Goal: Transaction & Acquisition: Book appointment/travel/reservation

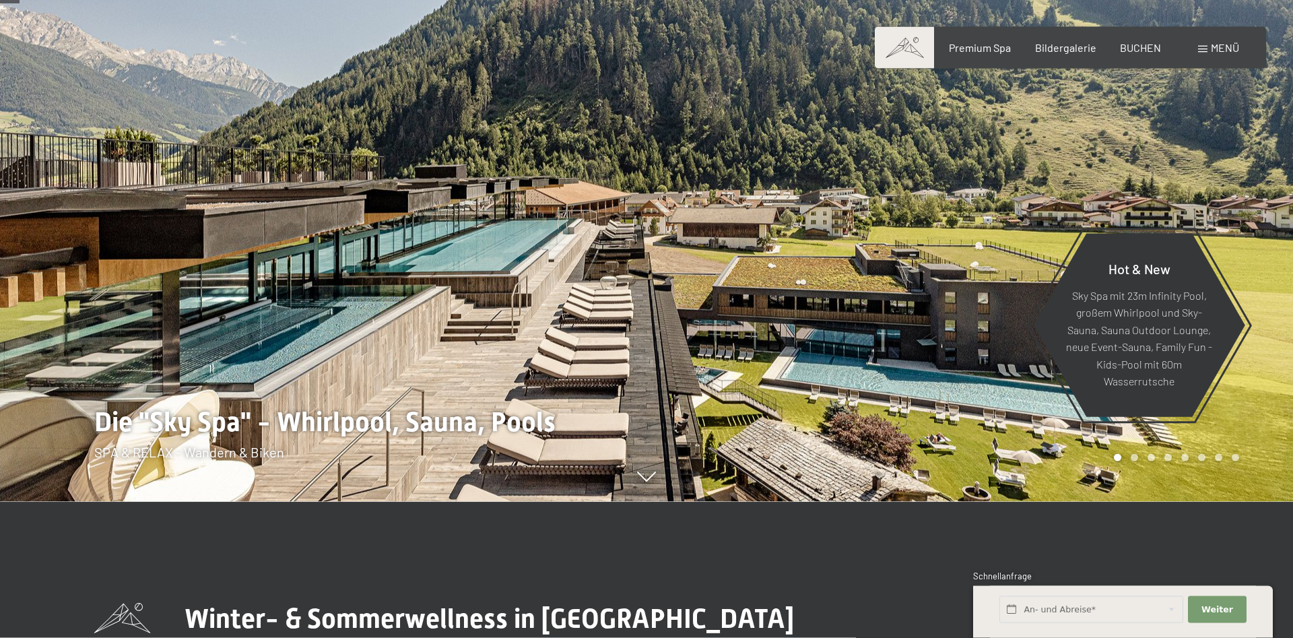
scroll to position [137, 0]
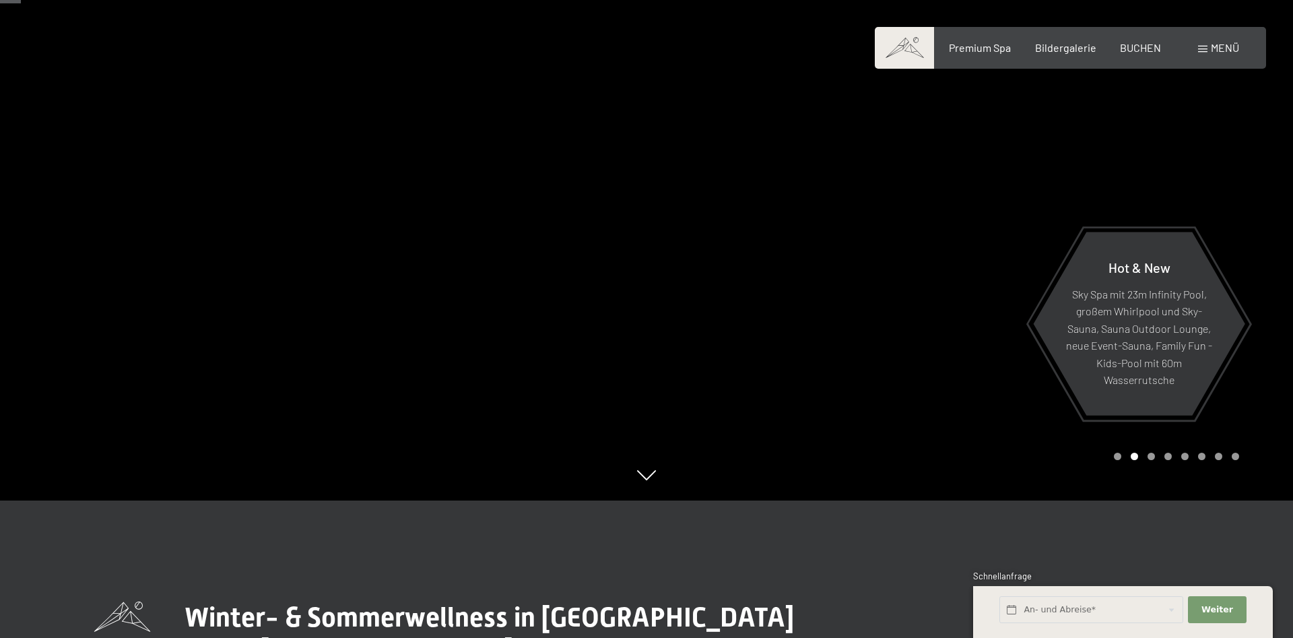
click at [1221, 55] on div "Buchen Anfragen Premium Spa Bildergalerie BUCHEN Menü DE IT EN Gutschein Bilder…" at bounding box center [1070, 47] width 337 height 15
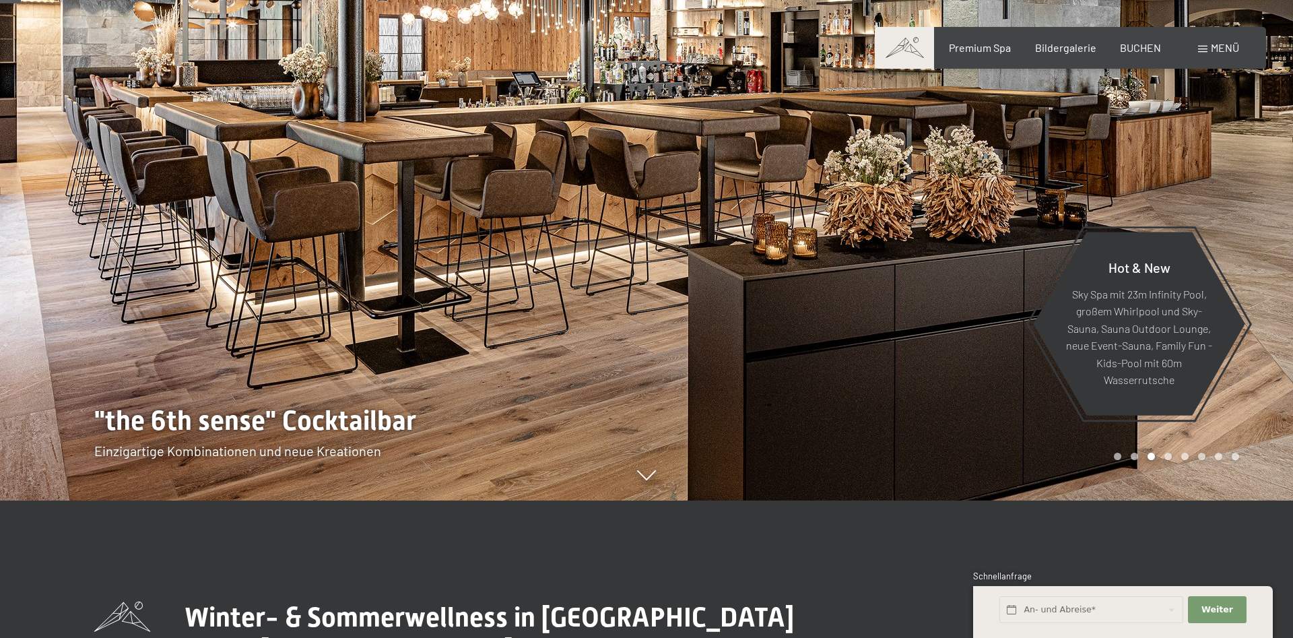
click at [1216, 47] on span "Menü" at bounding box center [1225, 47] width 28 height 13
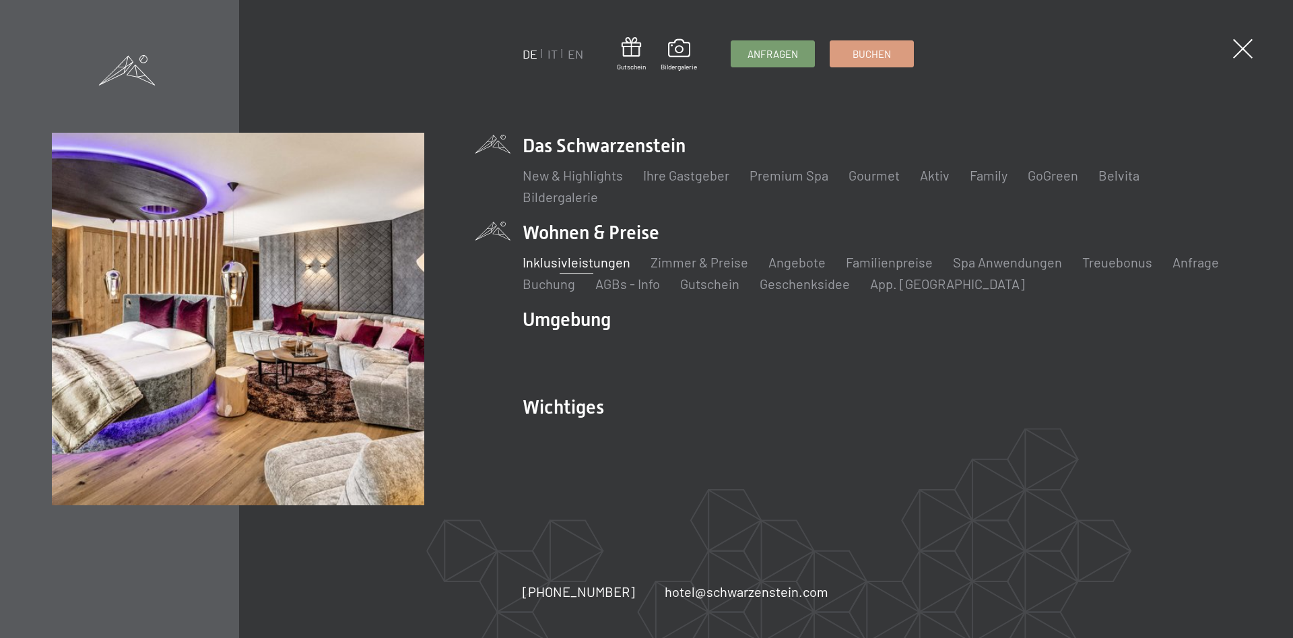
click at [571, 261] on link "Inklusivleistungen" at bounding box center [577, 262] width 108 height 16
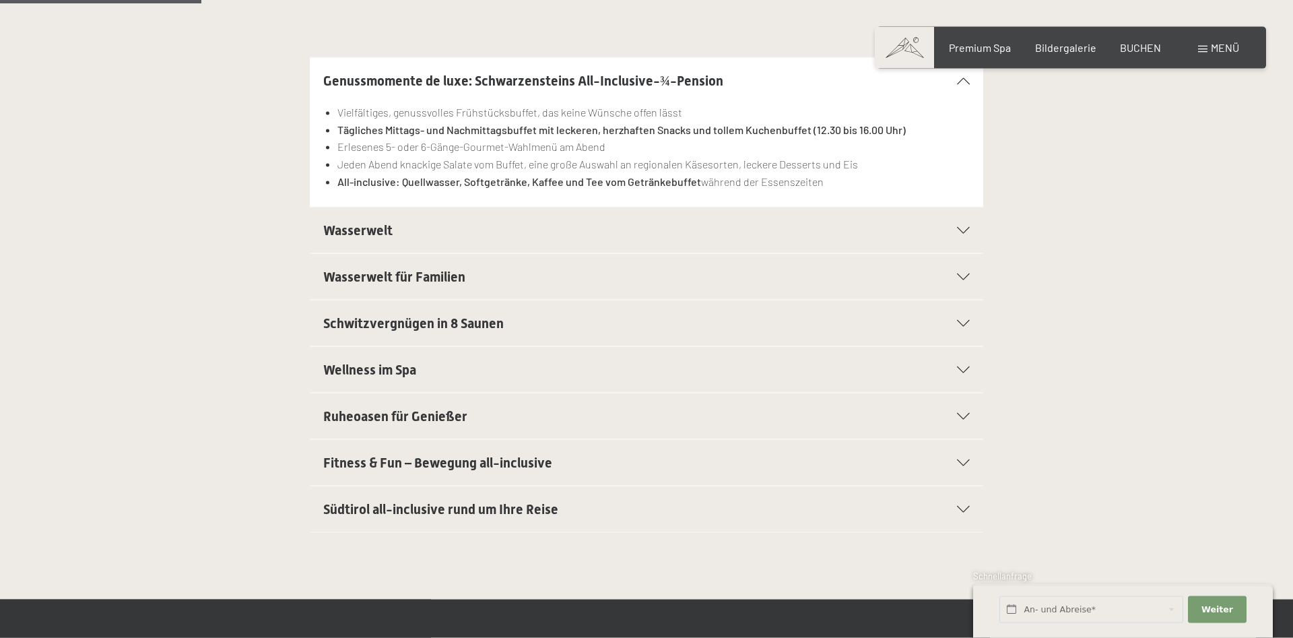
scroll to position [412, 0]
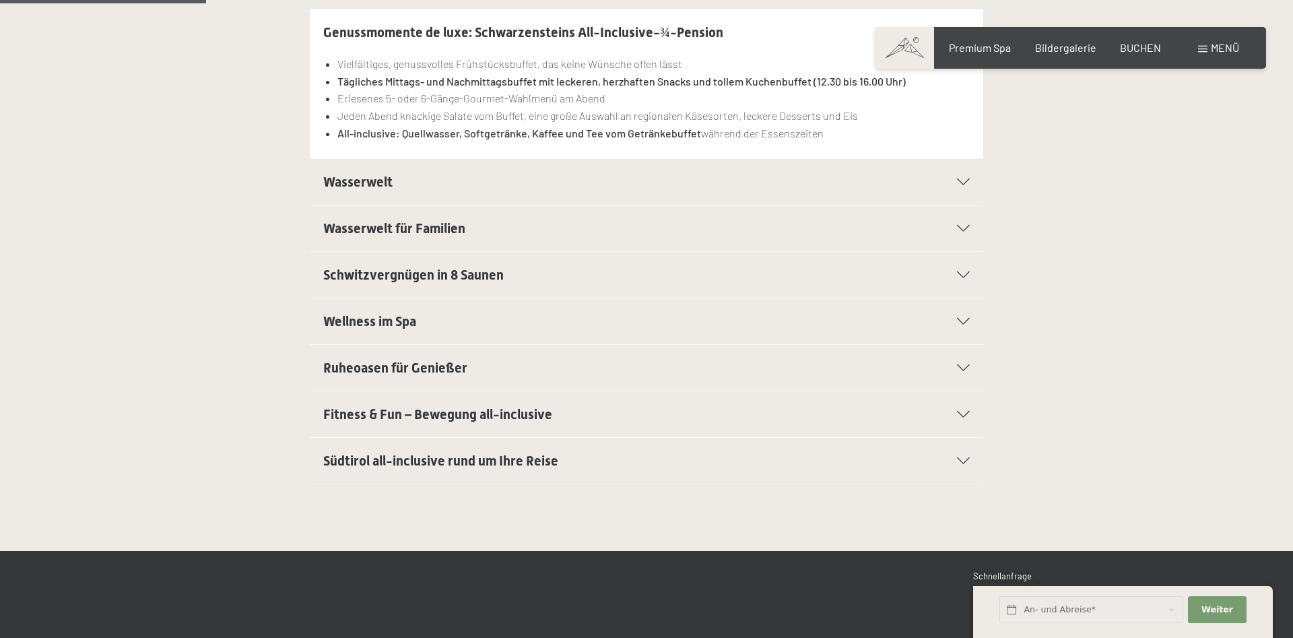
click at [958, 464] on icon at bounding box center [963, 460] width 13 height 7
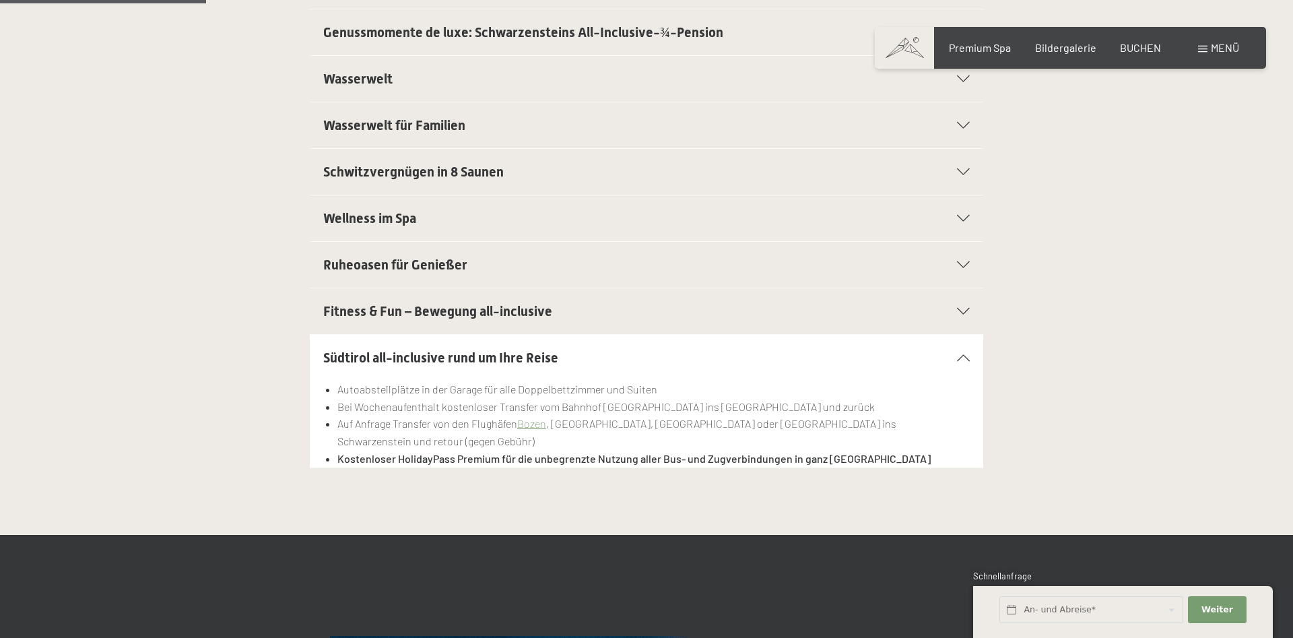
click at [962, 359] on icon at bounding box center [963, 357] width 13 height 7
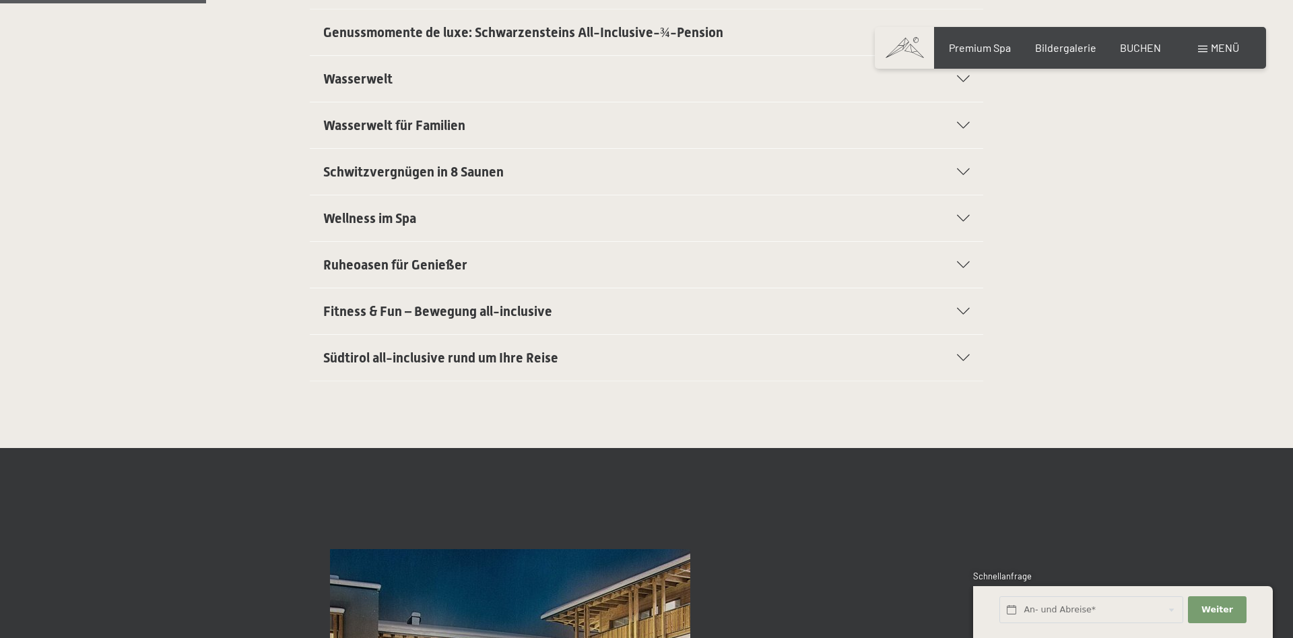
click at [964, 313] on icon at bounding box center [963, 311] width 13 height 7
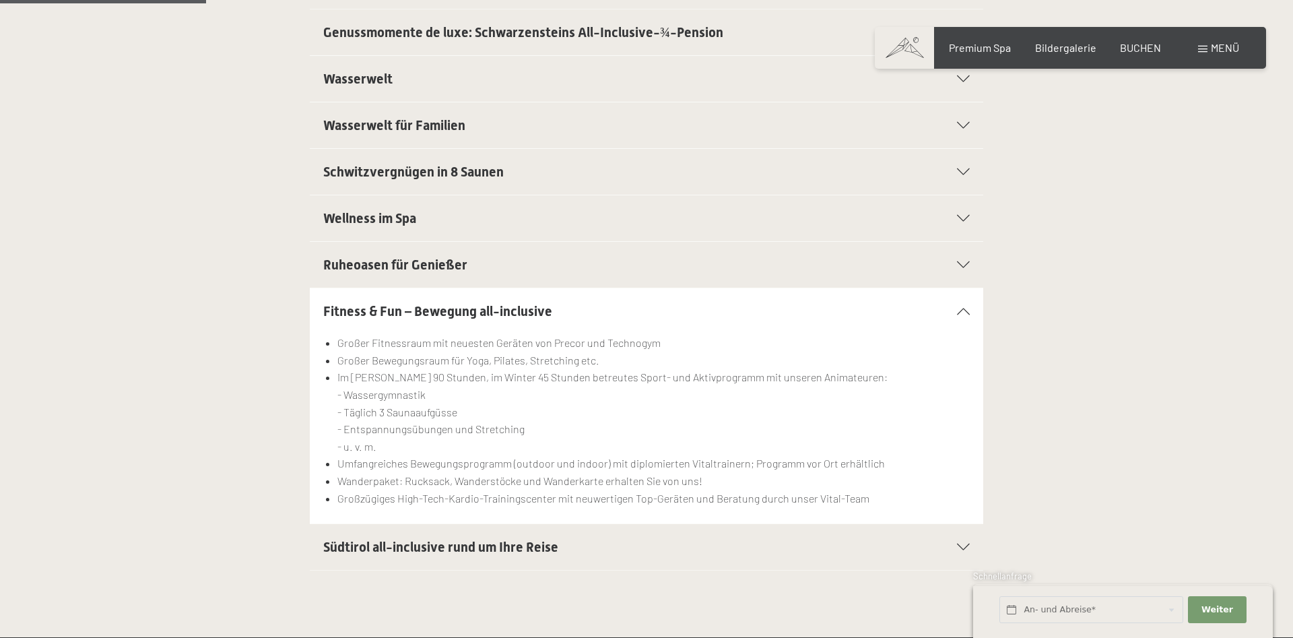
click at [963, 313] on icon at bounding box center [963, 311] width 13 height 7
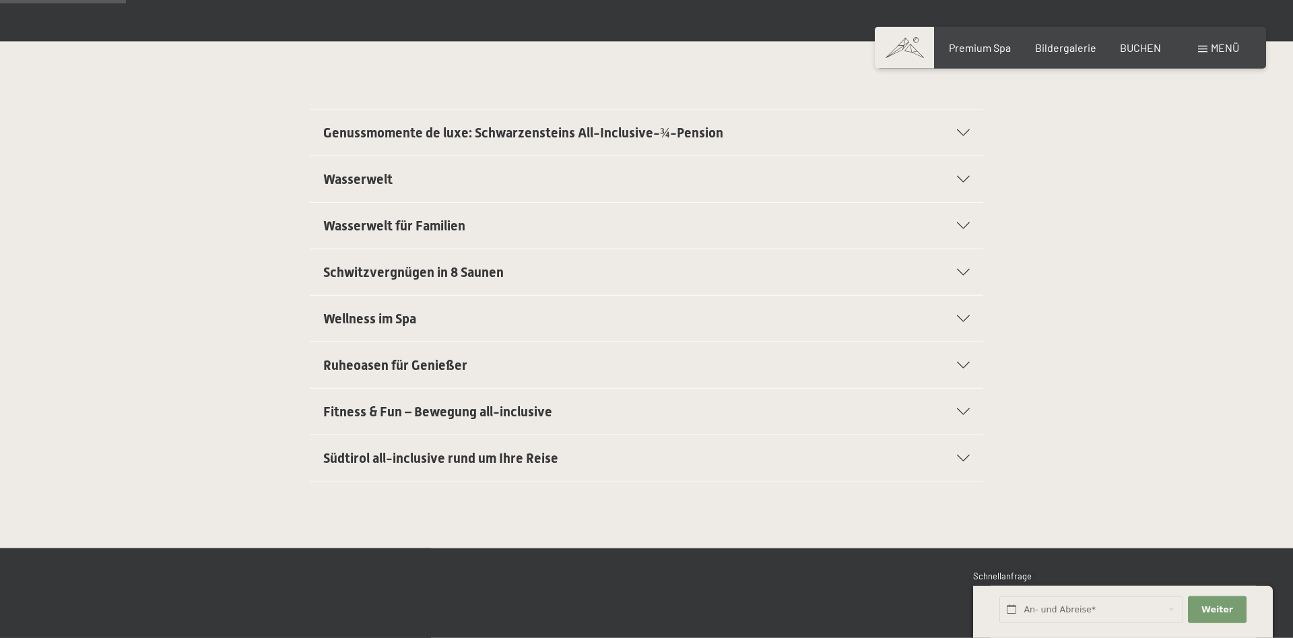
scroll to position [206, 0]
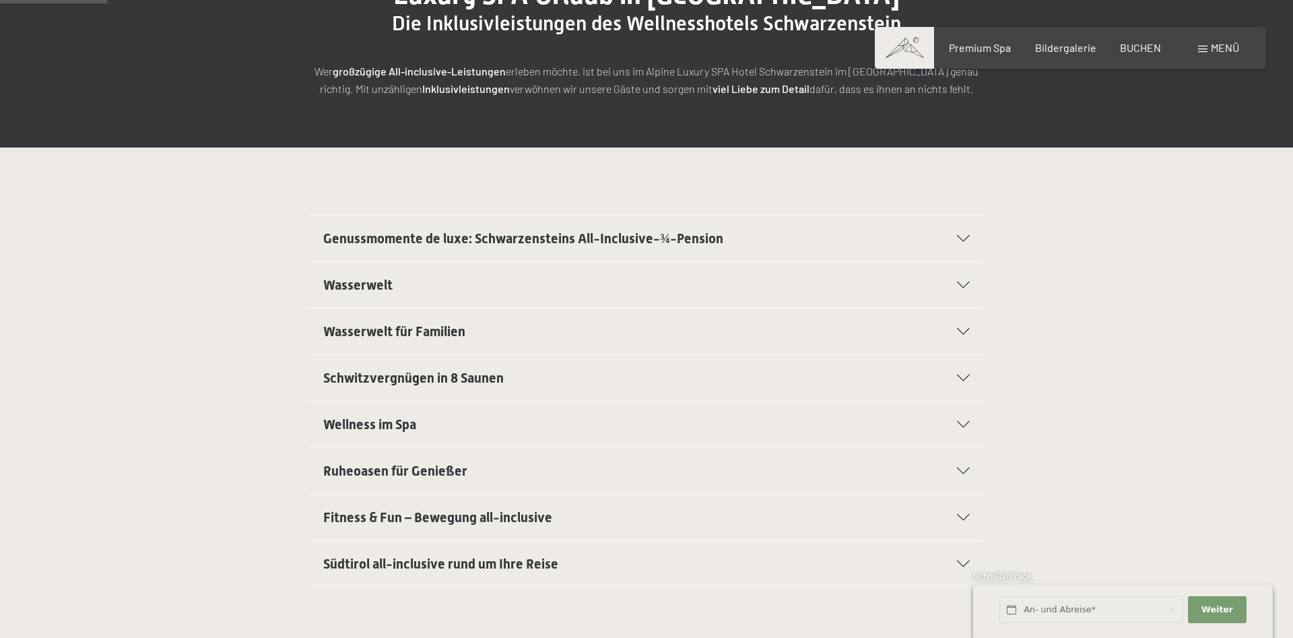
click at [1201, 48] on span at bounding box center [1202, 49] width 9 height 7
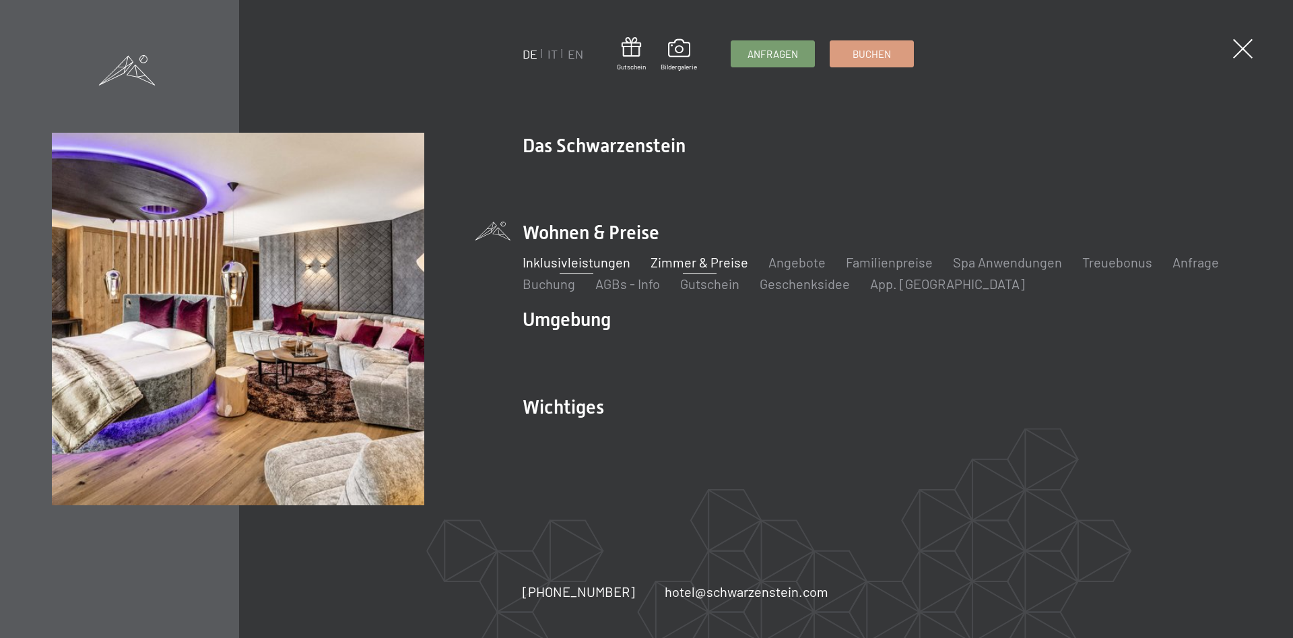
click at [681, 263] on link "Zimmer & Preise" at bounding box center [700, 262] width 98 height 16
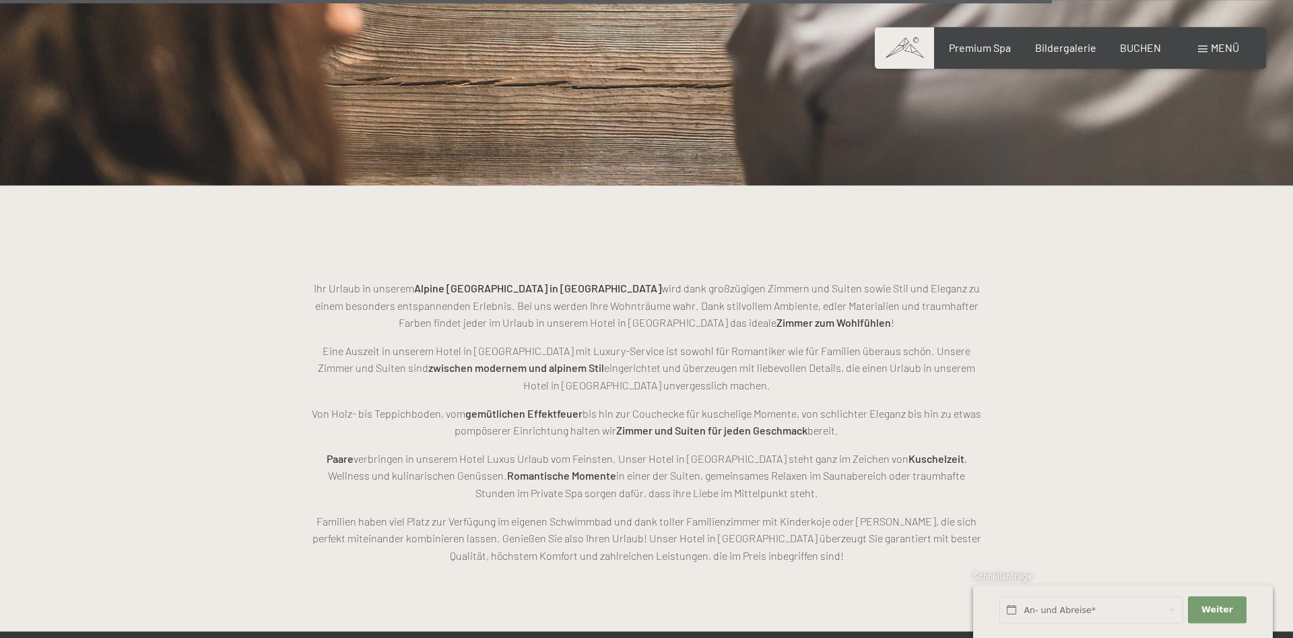
scroll to position [3298, 0]
